Goal: Task Accomplishment & Management: Use online tool/utility

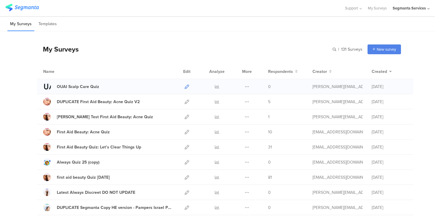
click at [187, 87] on icon at bounding box center [187, 86] width 4 height 4
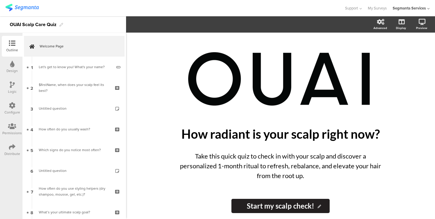
click at [14, 145] on icon at bounding box center [12, 146] width 7 height 7
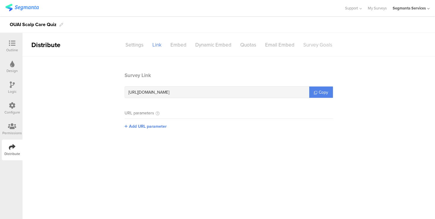
click at [320, 44] on div "Survey Goals" at bounding box center [318, 45] width 38 height 10
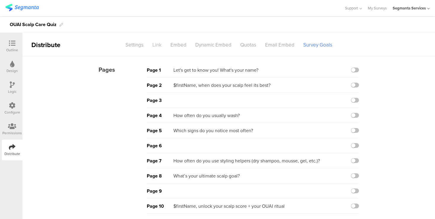
click at [157, 46] on div "Link" at bounding box center [157, 45] width 18 height 10
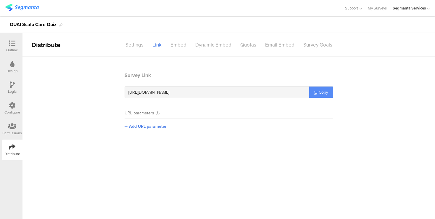
click at [316, 92] on icon at bounding box center [315, 92] width 3 height 3
